Goal: Information Seeking & Learning: Learn about a topic

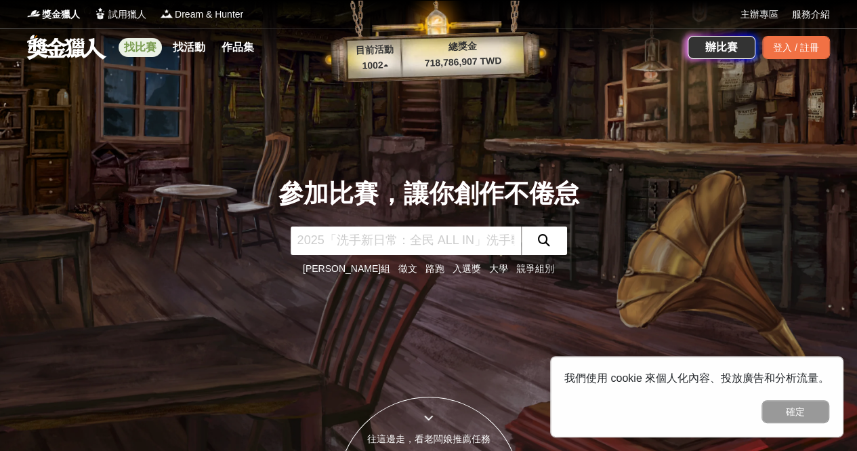
click at [138, 43] on link "找比賽" at bounding box center [140, 47] width 43 height 19
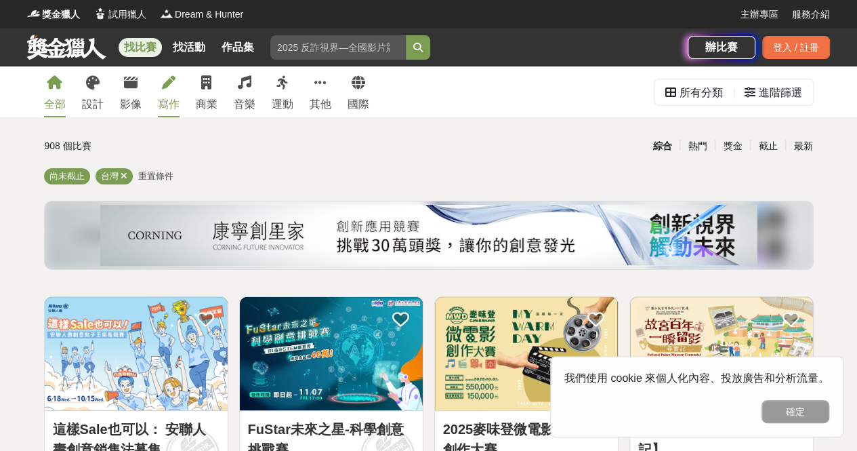
click at [174, 101] on div "寫作" at bounding box center [169, 104] width 22 height 16
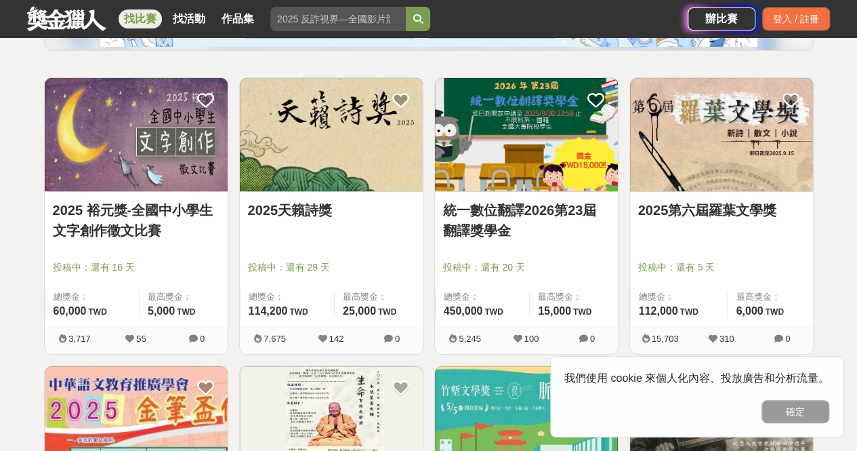
scroll to position [219, 0]
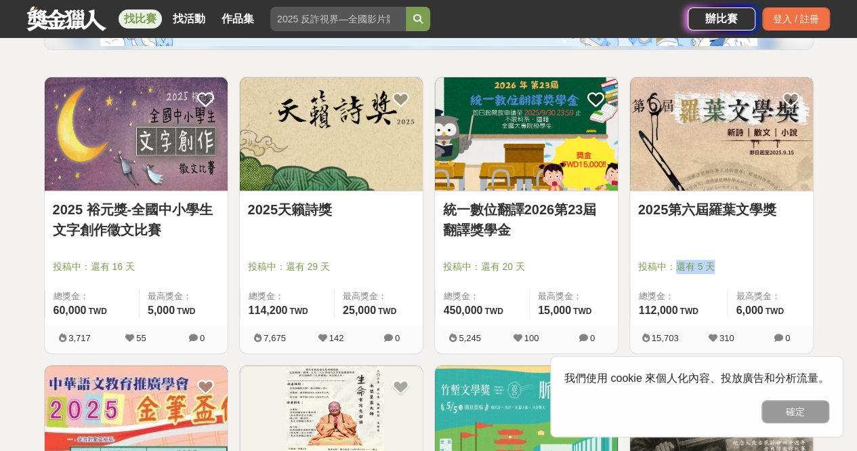
drag, startPoint x: 709, startPoint y: 269, endPoint x: 680, endPoint y: 264, distance: 29.6
click at [680, 264] on span "投稿中：還有 5 天" at bounding box center [721, 266] width 167 height 14
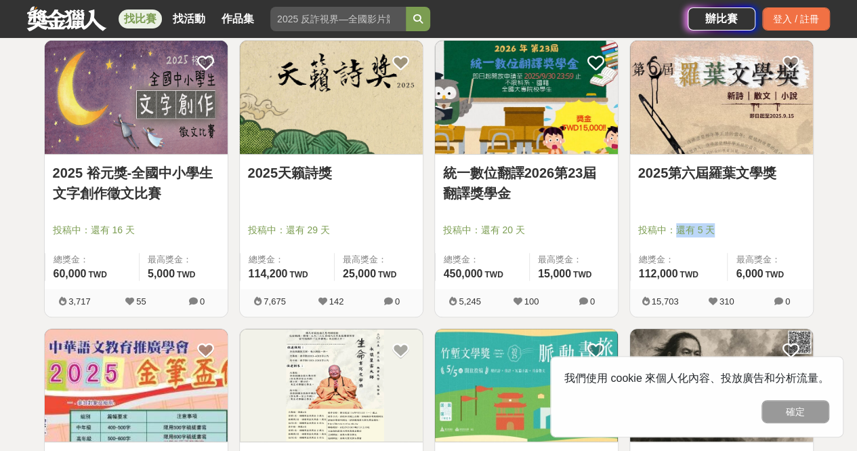
scroll to position [257, 0]
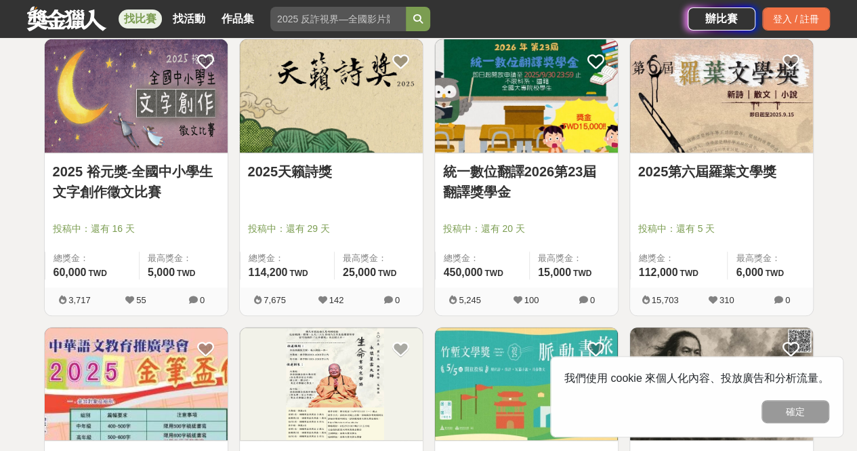
click at [714, 205] on div at bounding box center [725, 209] width 175 height 16
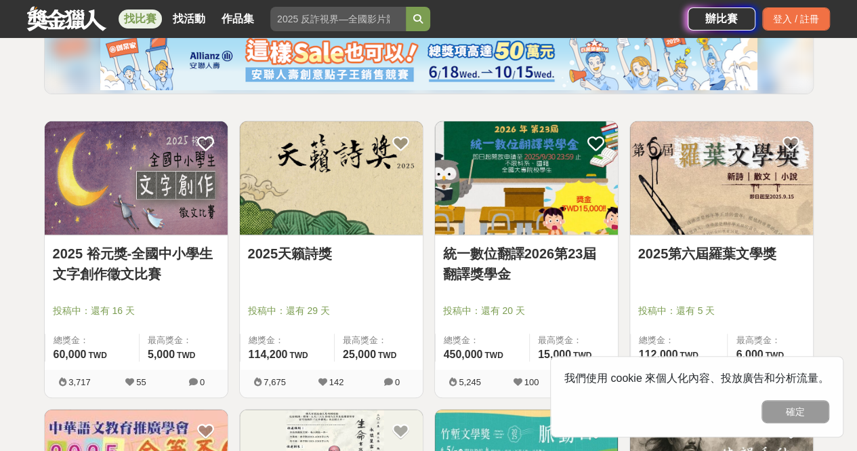
scroll to position [175, 0]
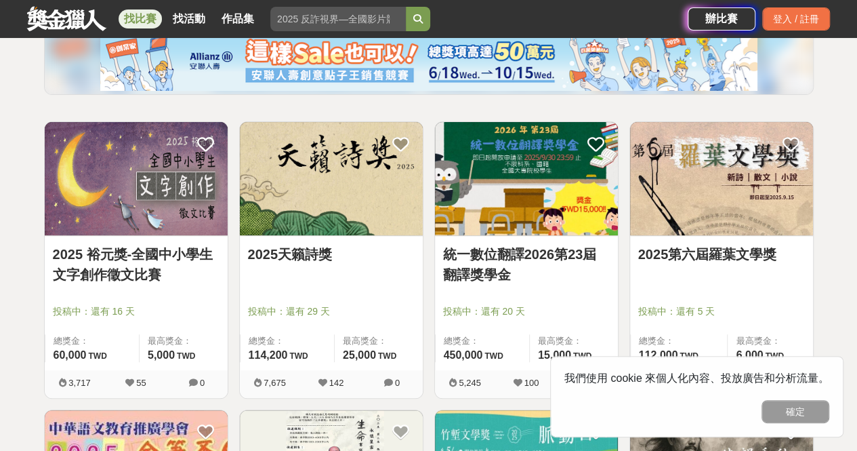
click at [719, 186] on img at bounding box center [721, 178] width 183 height 113
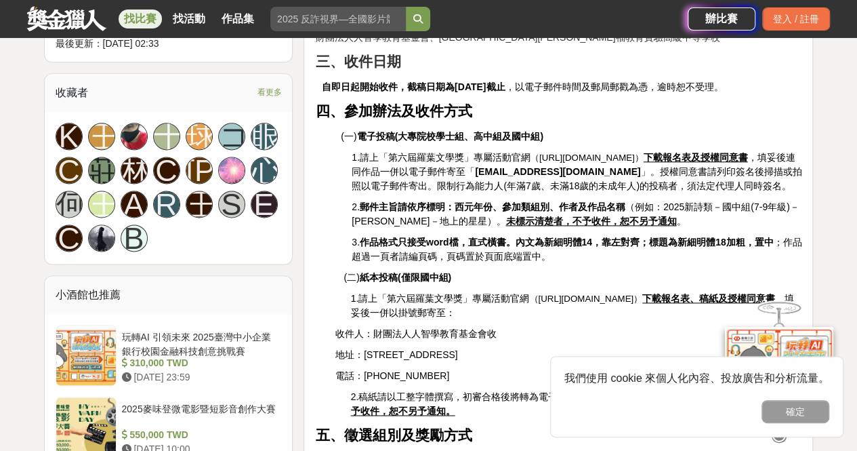
scroll to position [820, 0]
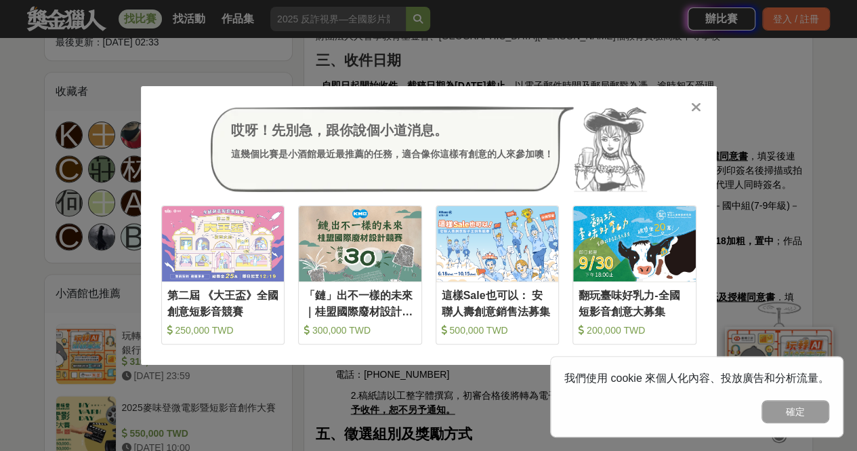
click at [692, 113] on icon at bounding box center [696, 107] width 10 height 14
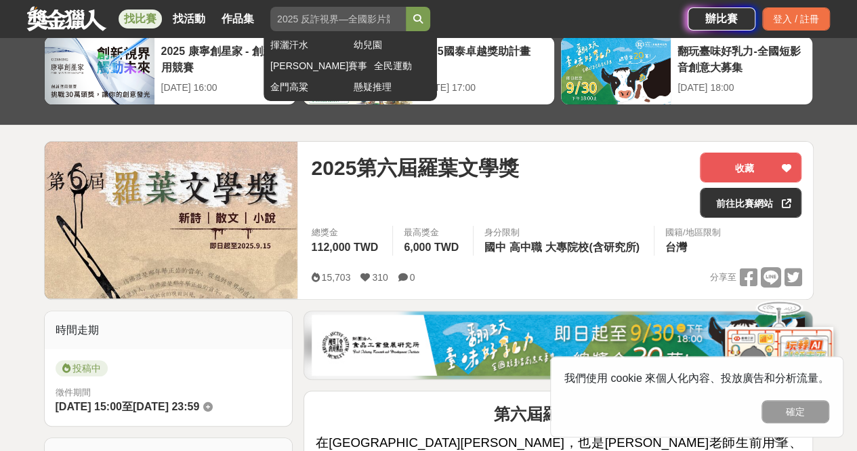
scroll to position [57, 0]
